Goal: Find contact information: Find contact information

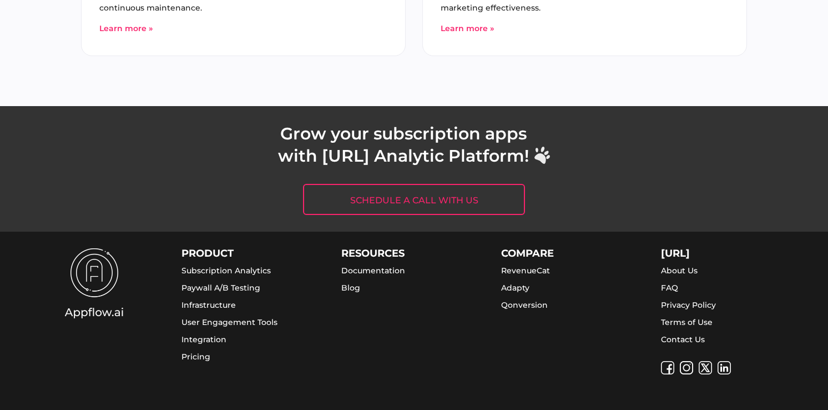
scroll to position [4358, 0]
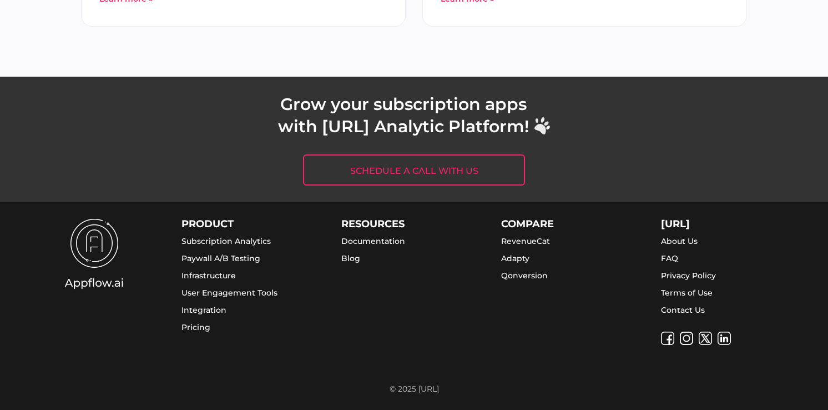
click at [671, 308] on link "Contact Us" at bounding box center [683, 310] width 44 height 10
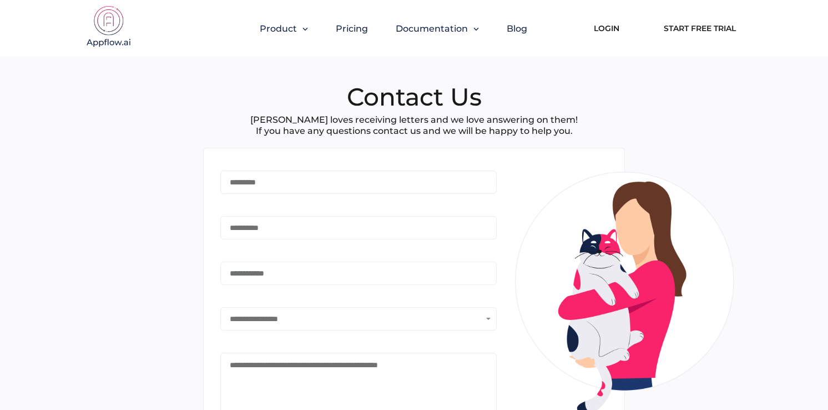
type input "*******"
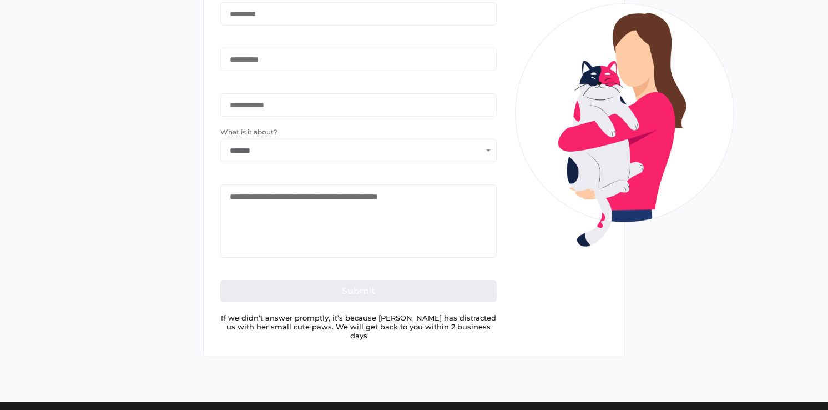
scroll to position [156, 0]
